Goal: Transaction & Acquisition: Purchase product/service

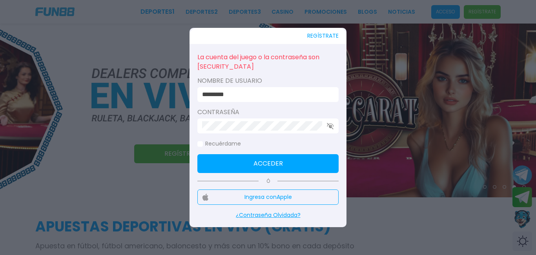
click at [372, 144] on div at bounding box center [268, 127] width 536 height 255
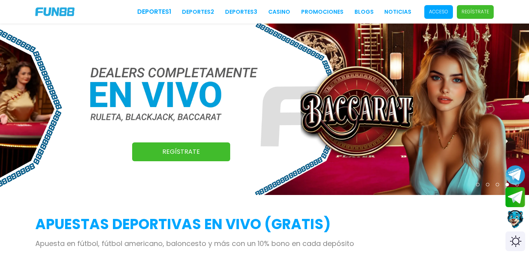
click at [440, 8] on span "Acceso" at bounding box center [438, 12] width 29 height 14
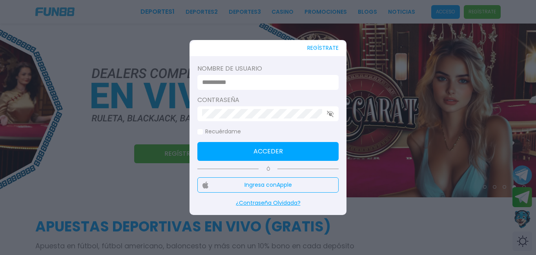
click at [286, 74] on div "Nombre de usuario" at bounding box center [267, 77] width 141 height 26
click at [281, 86] on input at bounding box center [265, 82] width 127 height 9
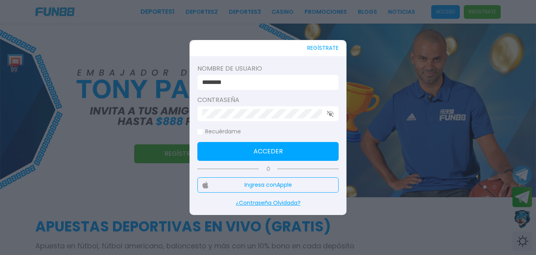
type input "********"
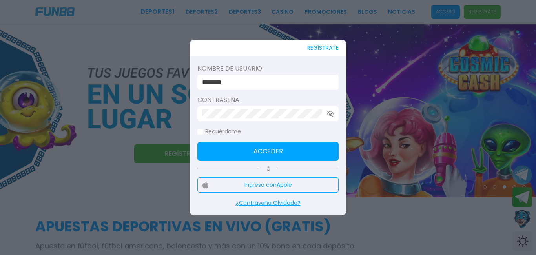
click button "Acceder" at bounding box center [267, 151] width 141 height 19
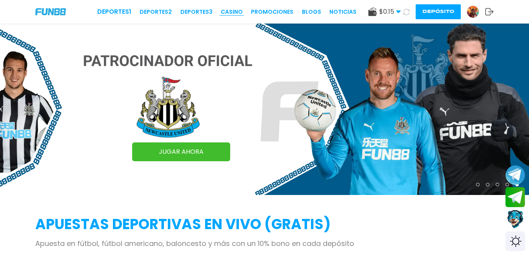
click at [236, 10] on link "CASINO" at bounding box center [232, 12] width 22 height 8
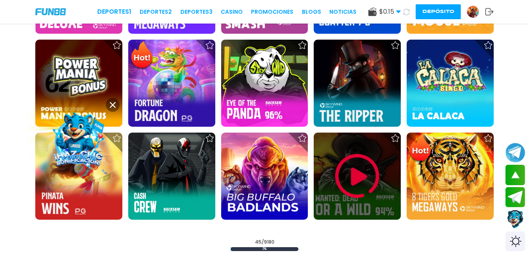
scroll to position [1019, 0]
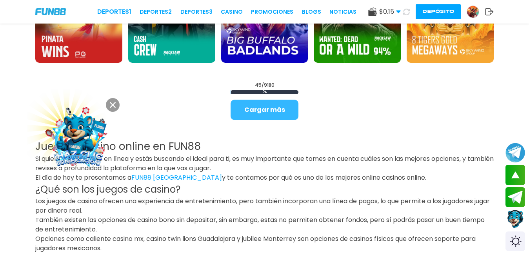
click at [278, 111] on button "Cargar más" at bounding box center [265, 110] width 68 height 20
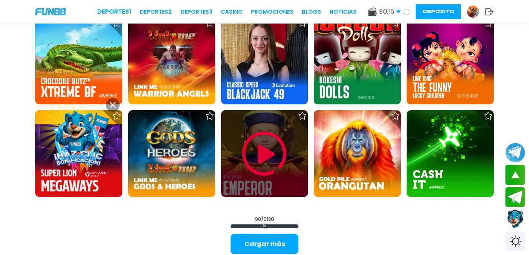
scroll to position [1764, 0]
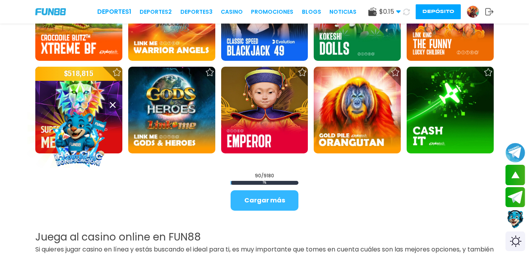
click at [270, 194] on button "Cargar más" at bounding box center [265, 200] width 68 height 20
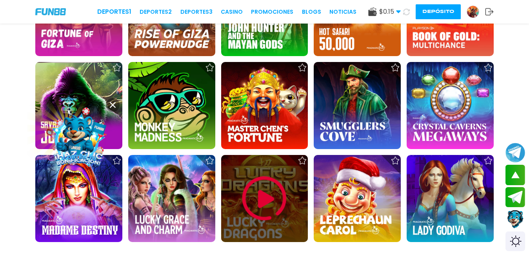
scroll to position [2627, 0]
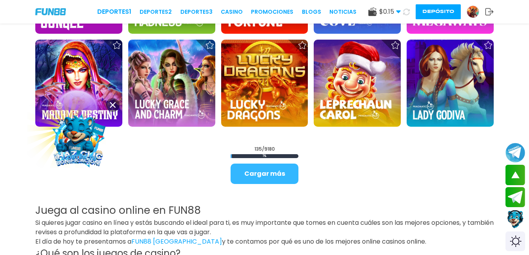
click at [271, 172] on button "Cargar más" at bounding box center [265, 174] width 68 height 20
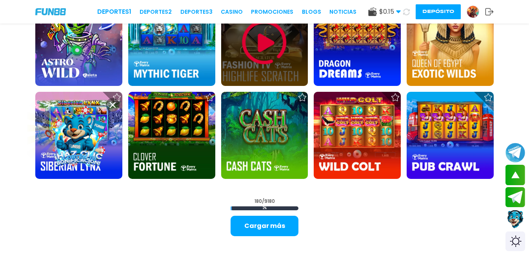
scroll to position [3450, 0]
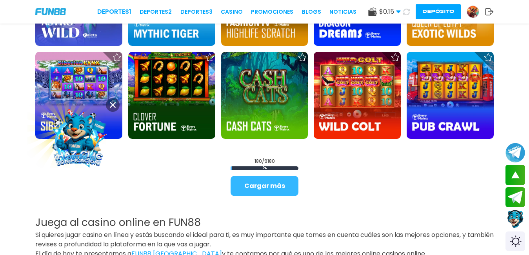
click at [258, 185] on button "Cargar más" at bounding box center [265, 186] width 68 height 20
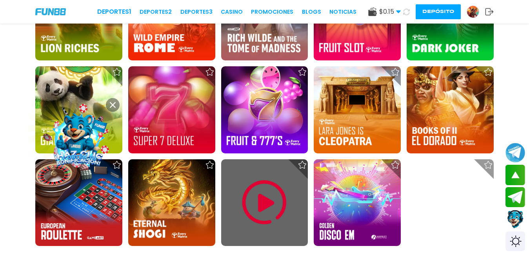
scroll to position [4274, 0]
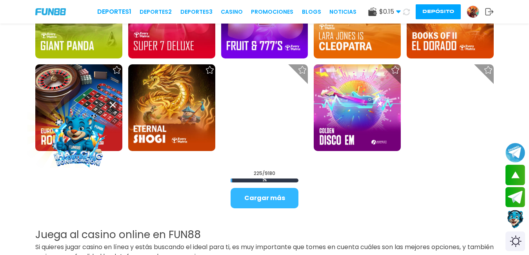
click at [282, 195] on button "Cargar más" at bounding box center [265, 198] width 68 height 20
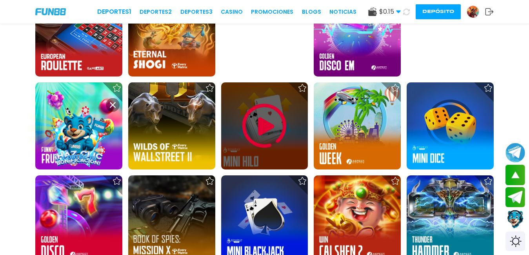
scroll to position [4352, 0]
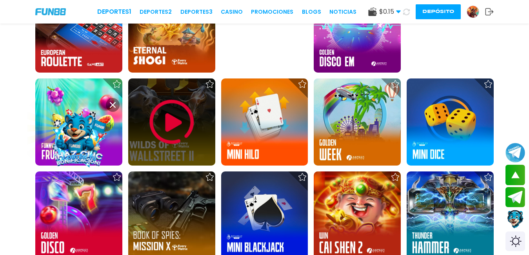
click at [165, 131] on img at bounding box center [171, 121] width 47 height 47
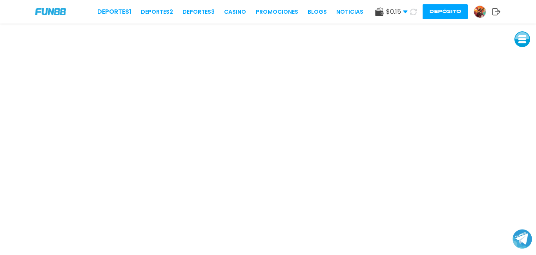
click at [523, 39] on button at bounding box center [522, 39] width 16 height 16
click at [523, 56] on button at bounding box center [522, 57] width 16 height 16
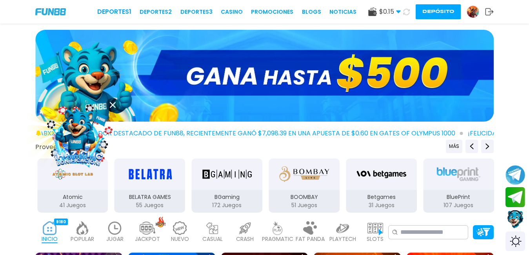
click at [113, 105] on use at bounding box center [113, 105] width 6 height 6
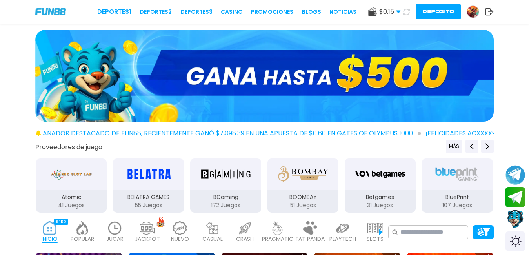
scroll to position [78, 0]
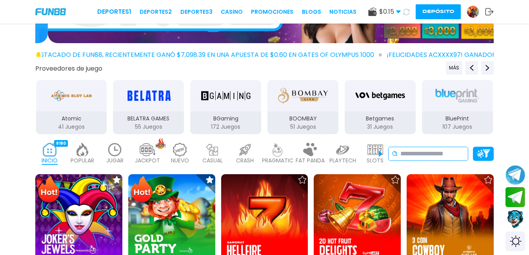
click at [417, 154] on input at bounding box center [432, 153] width 64 height 9
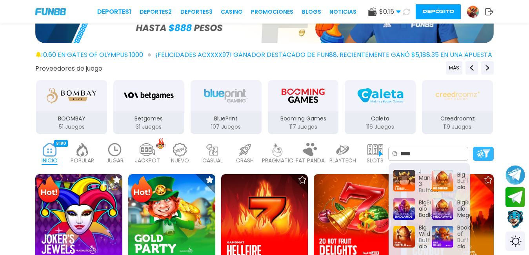
click at [486, 154] on img at bounding box center [483, 153] width 14 height 8
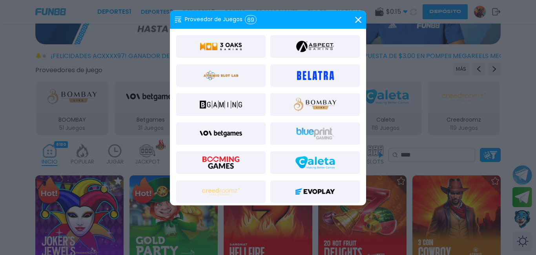
click at [457, 155] on div at bounding box center [268, 127] width 536 height 255
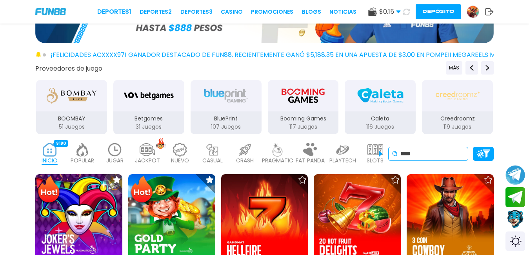
click at [443, 155] on input "****" at bounding box center [432, 153] width 64 height 9
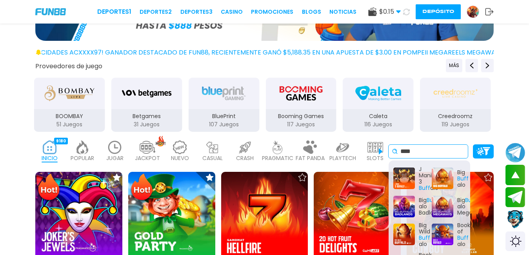
scroll to position [157, 0]
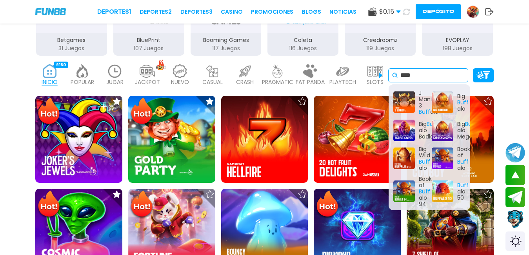
click at [394, 76] on icon at bounding box center [395, 75] width 6 height 6
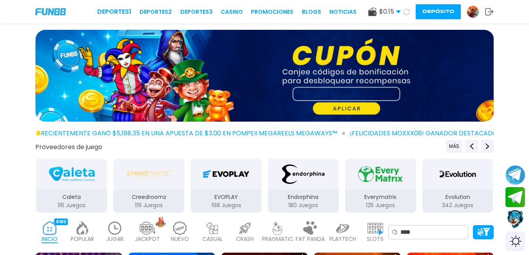
scroll to position [39, 0]
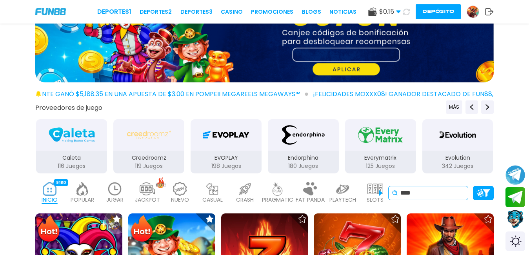
click at [431, 190] on input "****" at bounding box center [432, 192] width 64 height 9
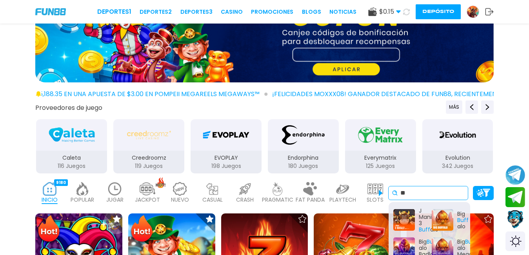
type input "*"
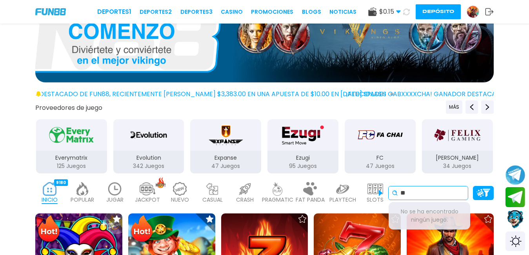
type input "*"
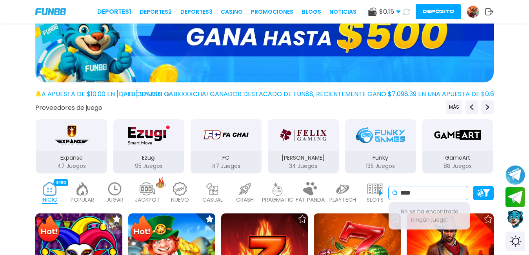
click at [394, 193] on icon at bounding box center [395, 193] width 6 height 6
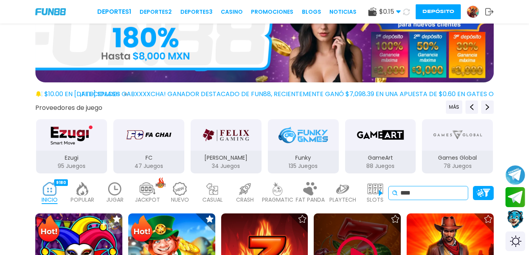
scroll to position [118, 0]
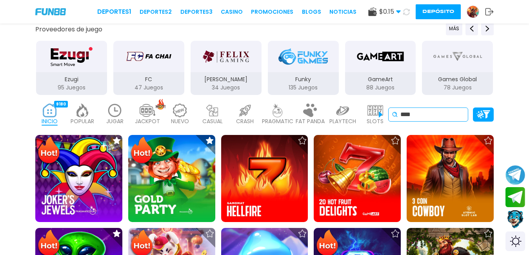
click at [421, 113] on input "****" at bounding box center [432, 114] width 64 height 9
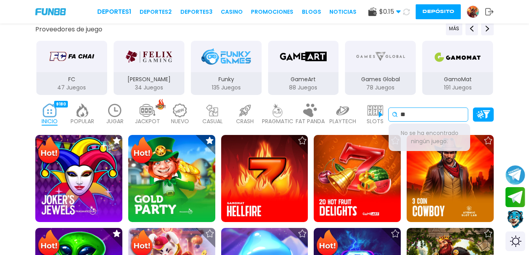
type input "*"
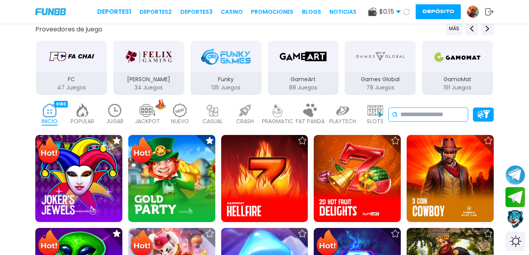
type input "*"
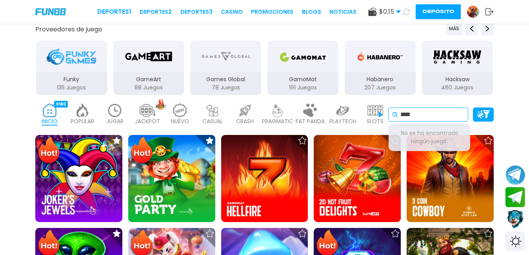
type input "****"
click at [394, 111] on icon at bounding box center [395, 114] width 6 height 6
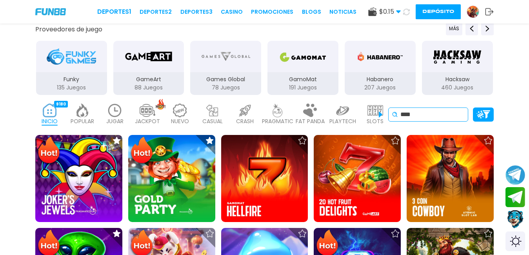
click at [395, 113] on icon at bounding box center [395, 114] width 6 height 6
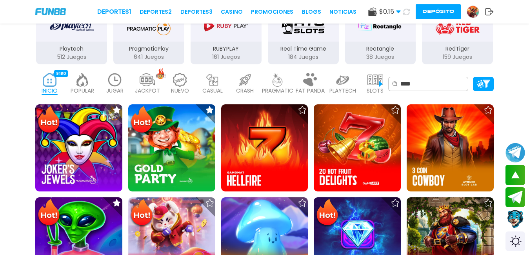
scroll to position [0, 0]
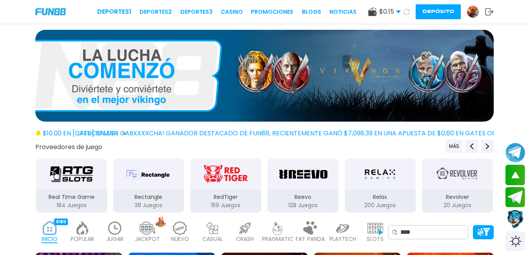
click at [236, 179] on img "RedTiger" at bounding box center [225, 174] width 49 height 22
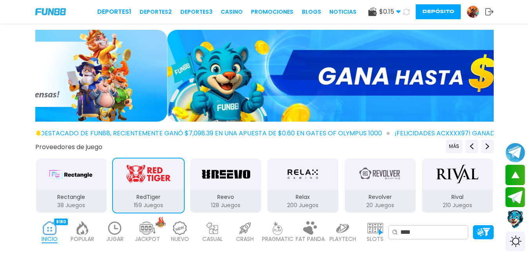
click at [155, 191] on div "RedTiger 159 Juegos" at bounding box center [148, 201] width 71 height 23
